Goal: Task Accomplishment & Management: Use online tool/utility

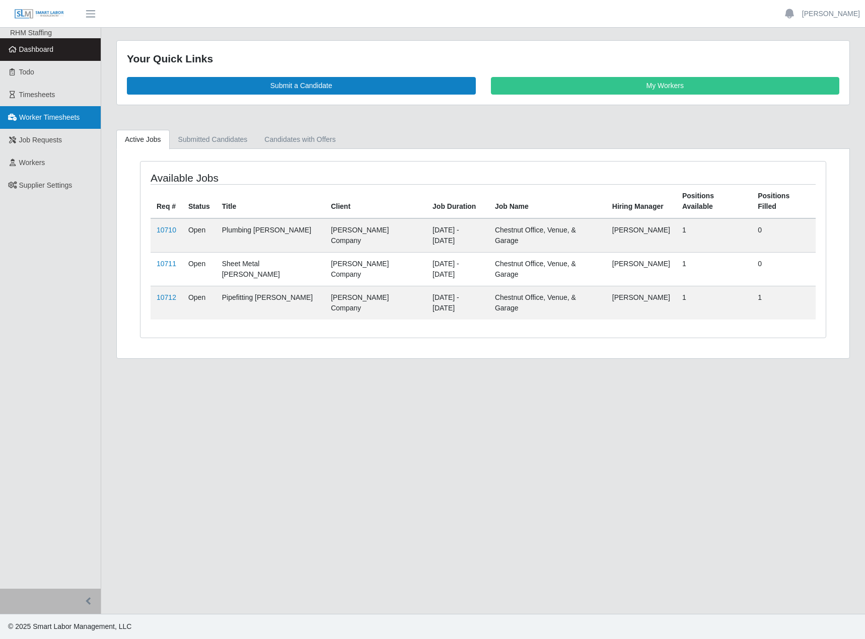
click at [38, 124] on link "Worker Timesheets" at bounding box center [50, 117] width 101 height 23
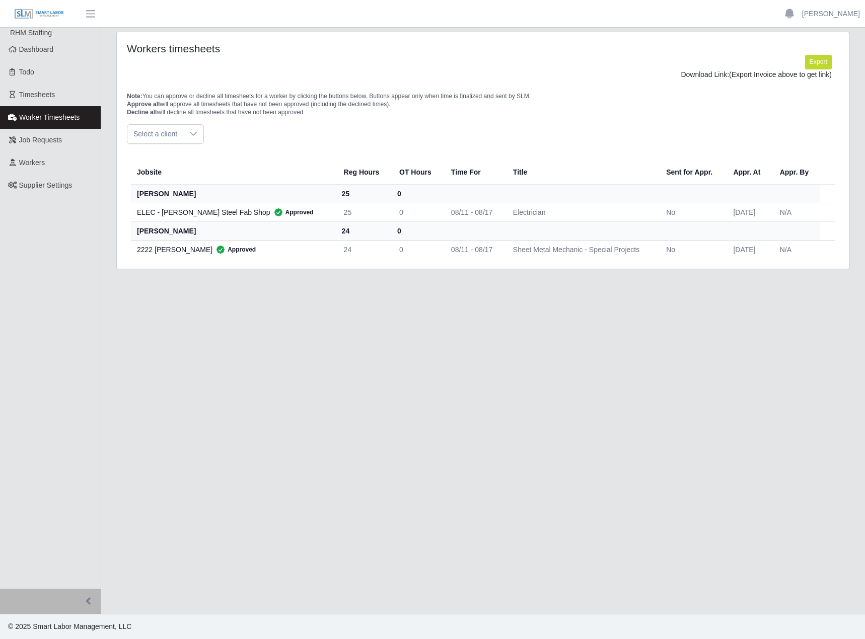
click at [157, 225] on th "[PERSON_NAME]" at bounding box center [233, 230] width 205 height 19
click at [157, 231] on th "[PERSON_NAME]" at bounding box center [233, 230] width 205 height 19
click at [183, 133] on div at bounding box center [193, 134] width 20 height 19
click at [188, 178] on span "[PERSON_NAME] Company - Special Projects" at bounding box center [208, 176] width 147 height 11
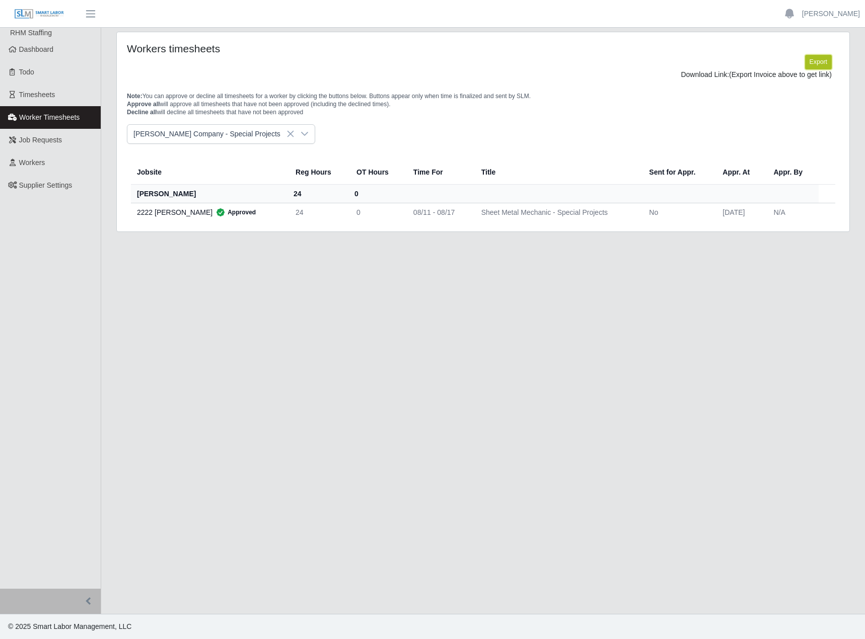
click at [819, 61] on button "Export" at bounding box center [818, 62] width 27 height 14
click at [757, 79] on link "[URL][DOMAIN_NAME]" at bounding box center [794, 74] width 74 height 8
click at [449, 296] on main "Workers timesheets Export Download Link: [URL][DOMAIN_NAME] Note: You can appro…" at bounding box center [482, 321] width 763 height 586
